Goal: Communication & Community: Answer question/provide support

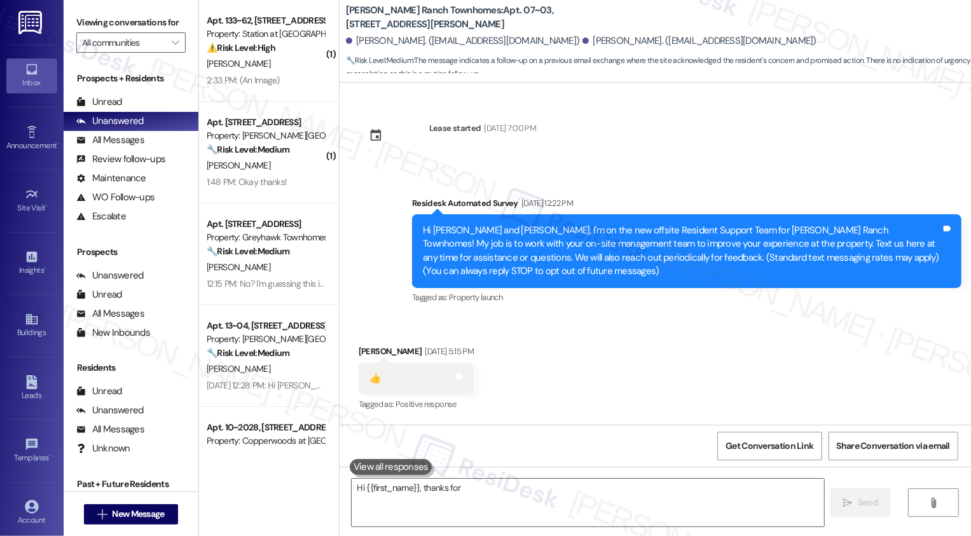
scroll to position [1364, 0]
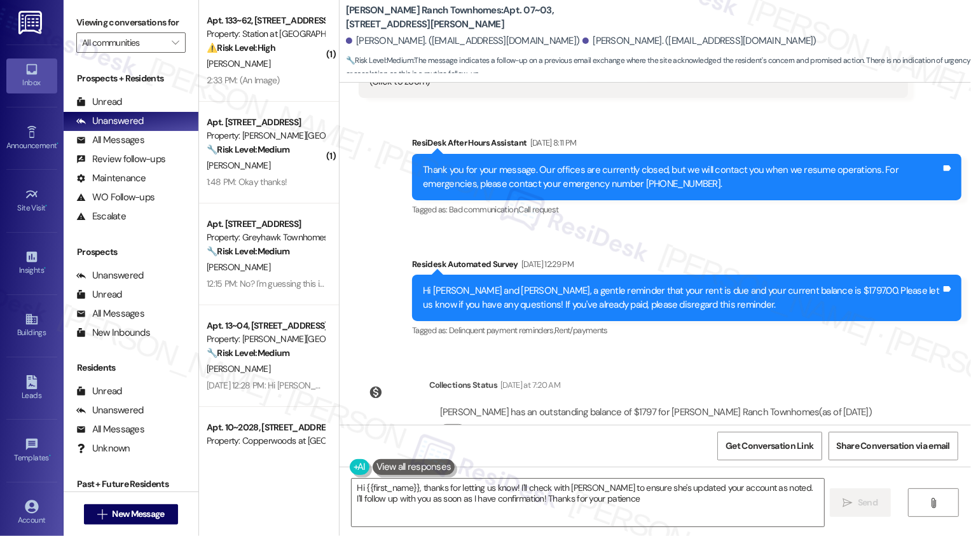
type textarea "Hi {{first_name}}, thanks for letting us know! I'll check with [PERSON_NAME] to…"
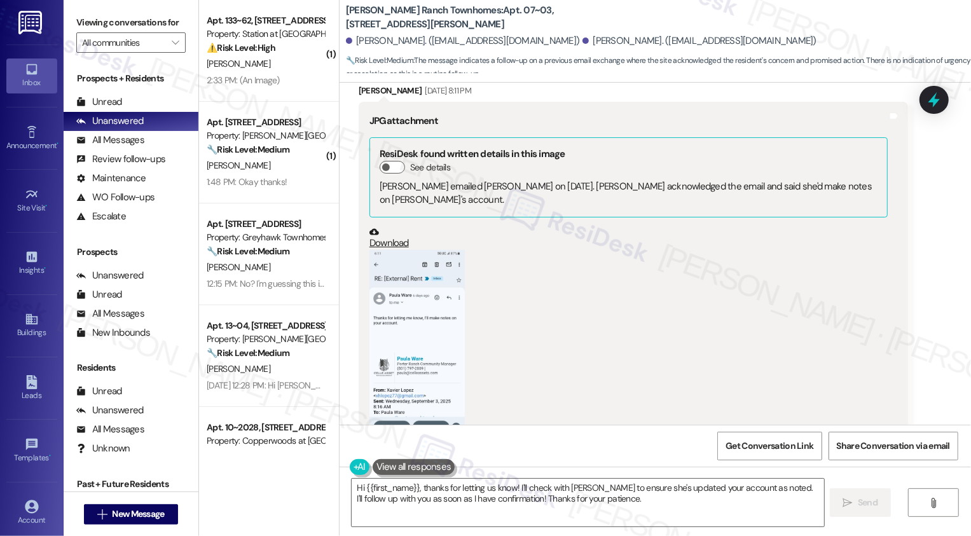
scroll to position [1006, 0]
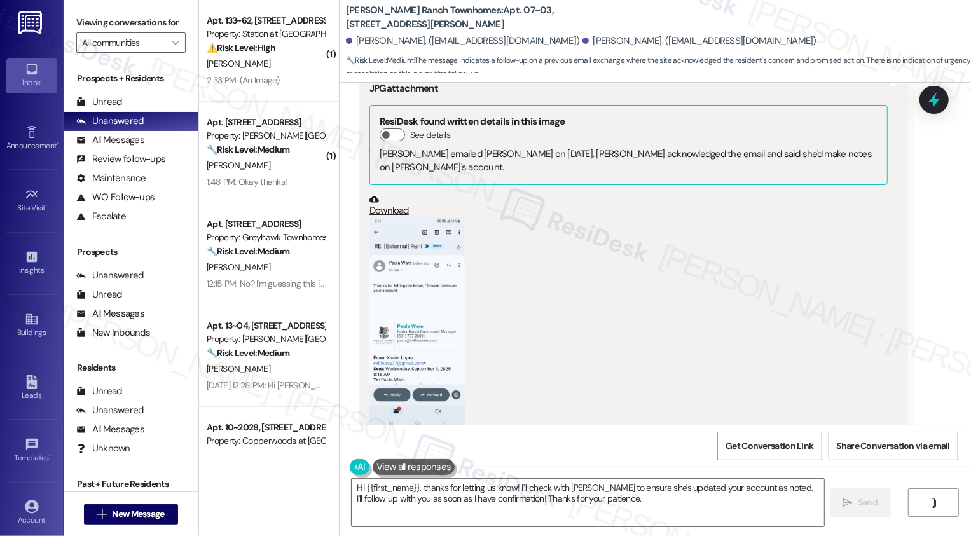
click at [419, 312] on button "Zoom image" at bounding box center [417, 324] width 95 height 212
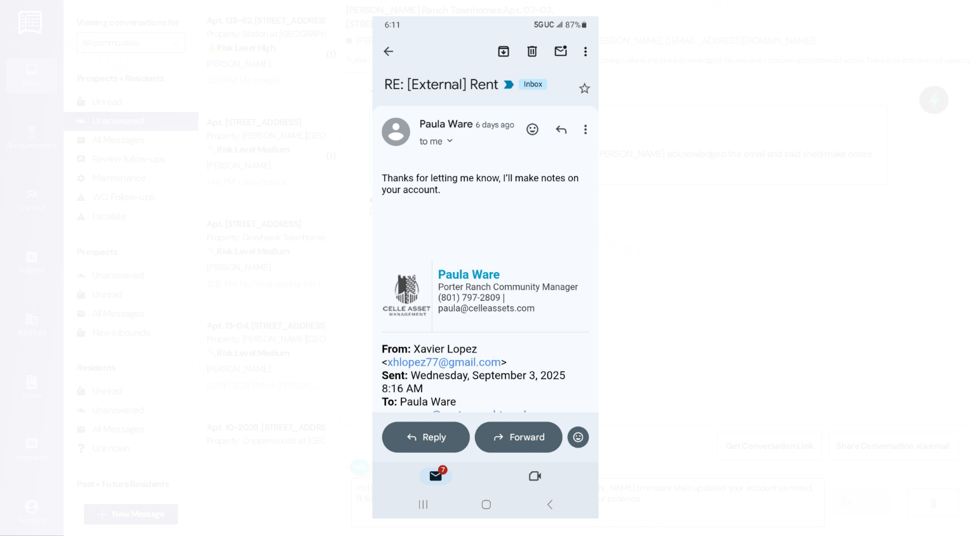
click at [663, 335] on button "Unzoom image" at bounding box center [485, 268] width 971 height 536
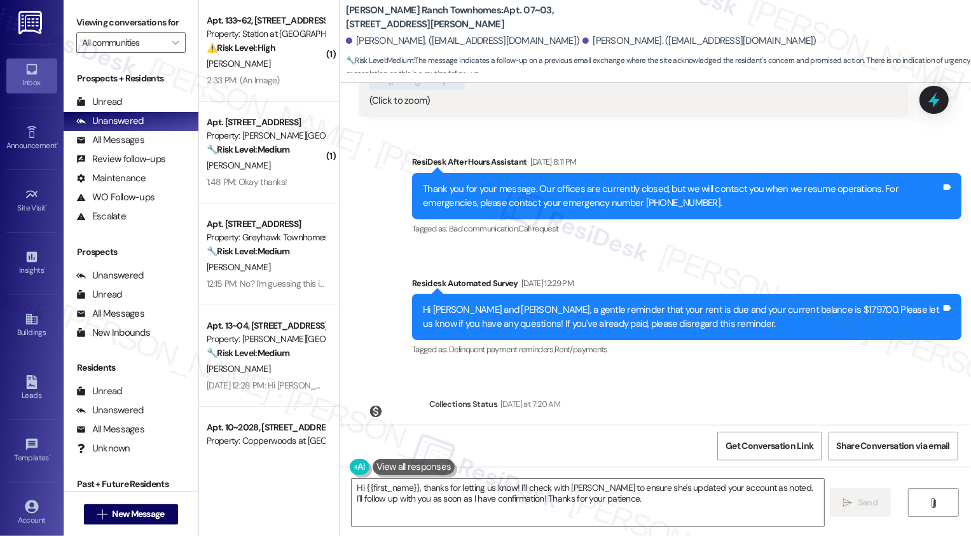
scroll to position [1364, 0]
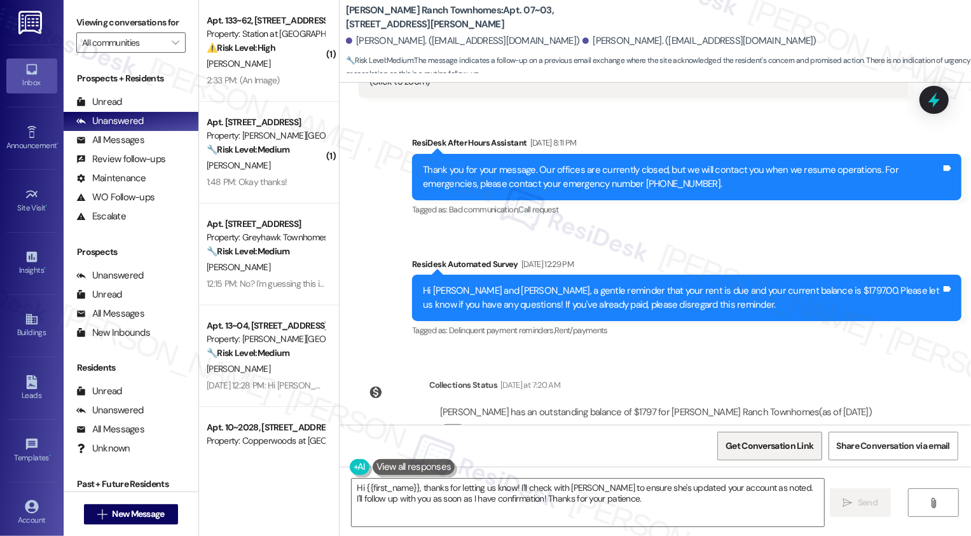
click at [787, 457] on span "Get Conversation Link" at bounding box center [769, 446] width 93 height 27
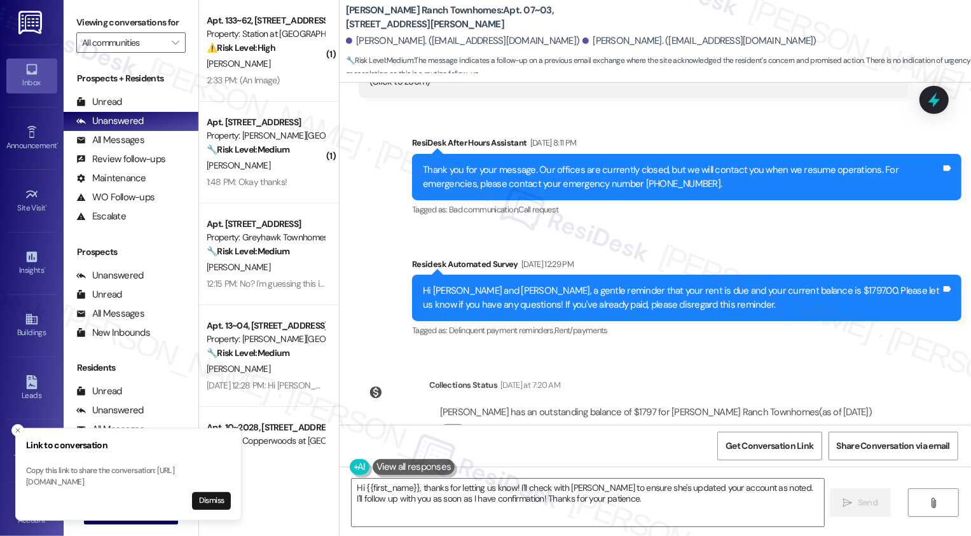
click at [642, 321] on div "Tagged as: Delinquent payment reminders , Click to highlight conversations abou…" at bounding box center [687, 330] width 550 height 18
type textarea "Hey [PERSON_NAME], thanks for letting us know! I'm happy to hear [PERSON_NAME] …"
